Goal: Task Accomplishment & Management: Manage account settings

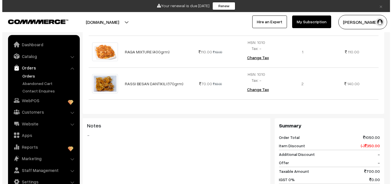
scroll to position [401, 0]
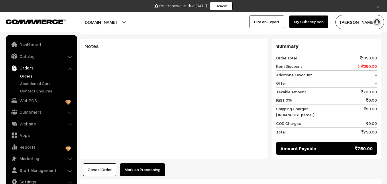
click at [144, 163] on button "Mark as Processing" at bounding box center [142, 169] width 45 height 13
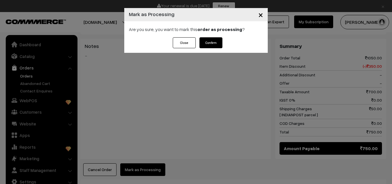
click at [220, 40] on button "Confirm" at bounding box center [210, 42] width 23 height 11
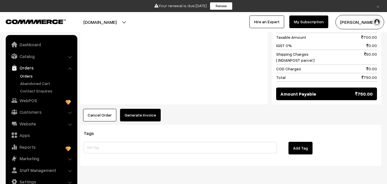
click at [139, 109] on button "Generate Invoice" at bounding box center [140, 115] width 41 height 13
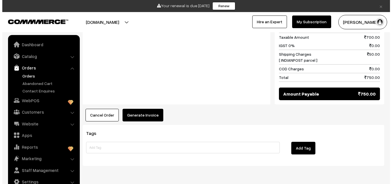
scroll to position [435, 0]
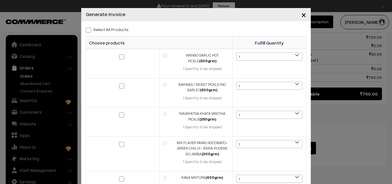
click at [87, 32] on span at bounding box center [88, 30] width 5 height 5
click at [87, 31] on input "Select All Products" at bounding box center [88, 29] width 4 height 4
checkbox input "true"
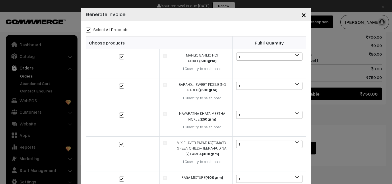
checkbox input "true"
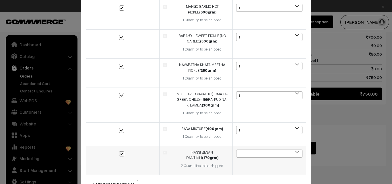
scroll to position [77, 0]
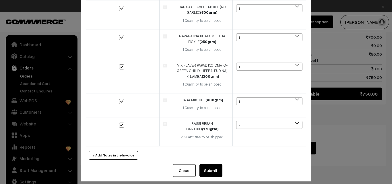
click at [201, 164] on button "Submit" at bounding box center [210, 170] width 23 height 13
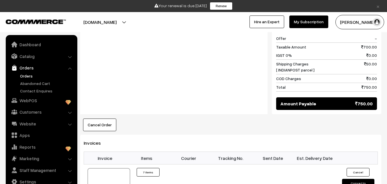
scroll to position [462, 0]
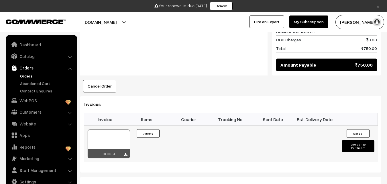
click at [125, 152] on div at bounding box center [125, 155] width 3 height 6
click at [126, 152] on link at bounding box center [125, 154] width 3 height 5
